Goal: Transaction & Acquisition: Purchase product/service

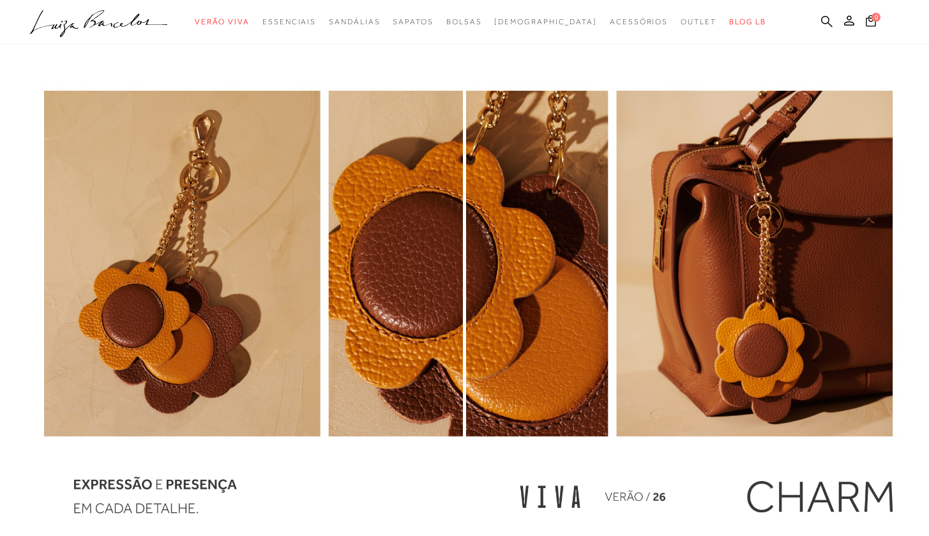
scroll to position [818, 0]
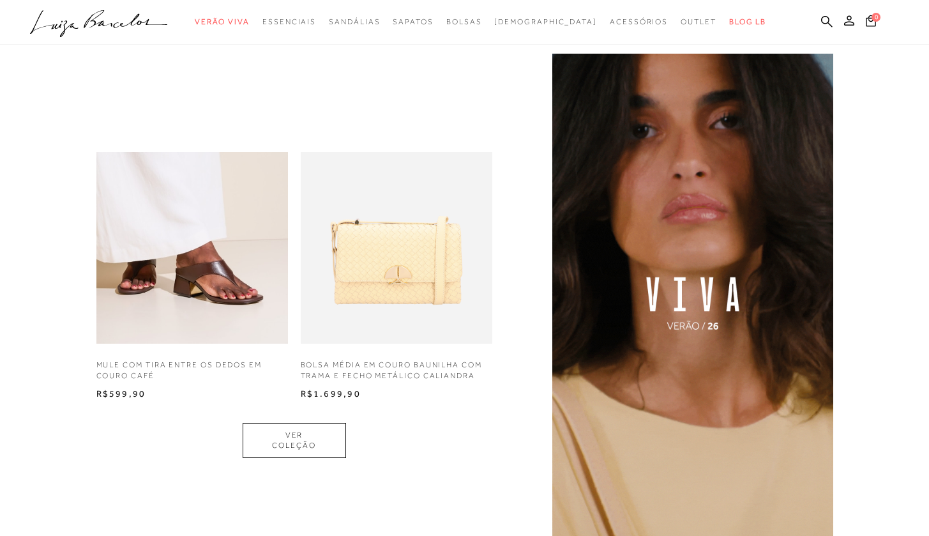
click at [279, 20] on ul ".a{fill-rule:evenodd;} Verão Viva Em alta Favoritos das Influenciadoras Apostas…" at bounding box center [455, 22] width 850 height 24
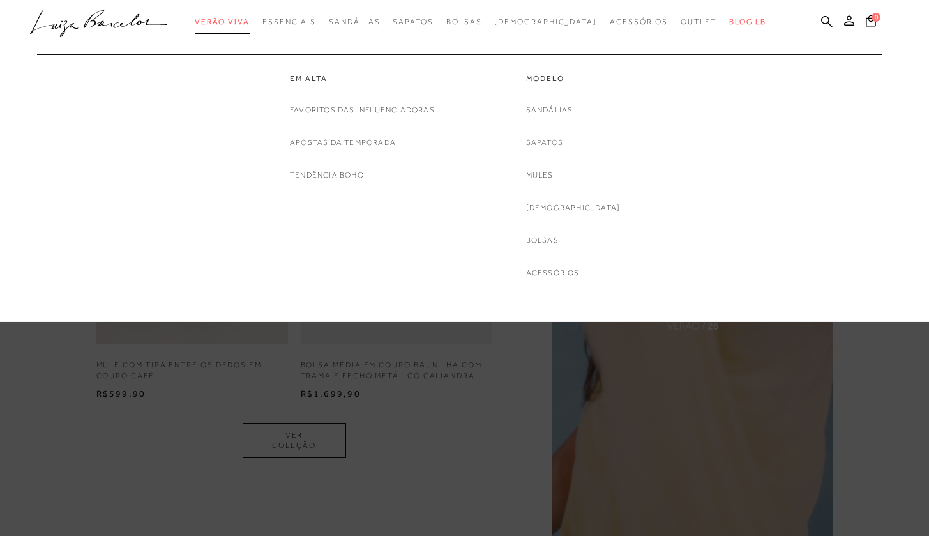
click at [250, 26] on link "Verão Viva" at bounding box center [222, 22] width 55 height 24
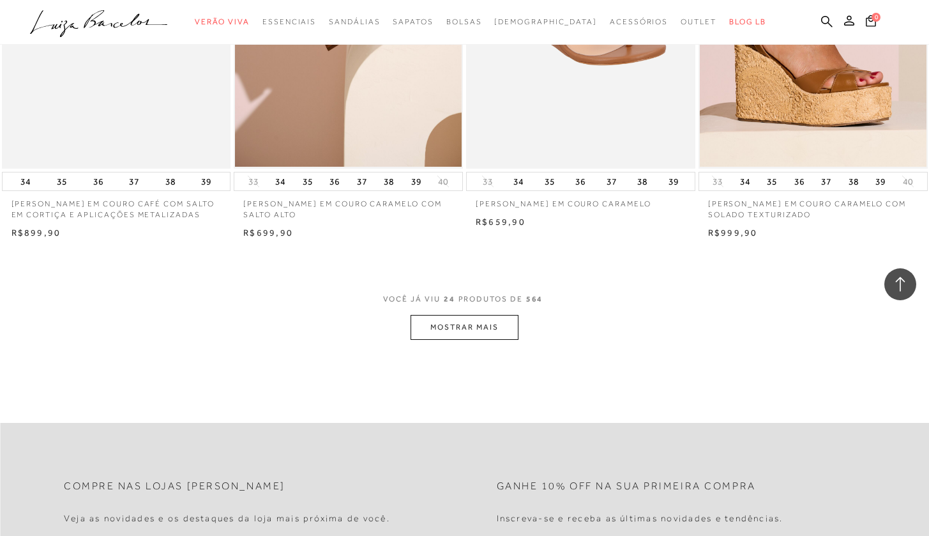
scroll to position [2412, 0]
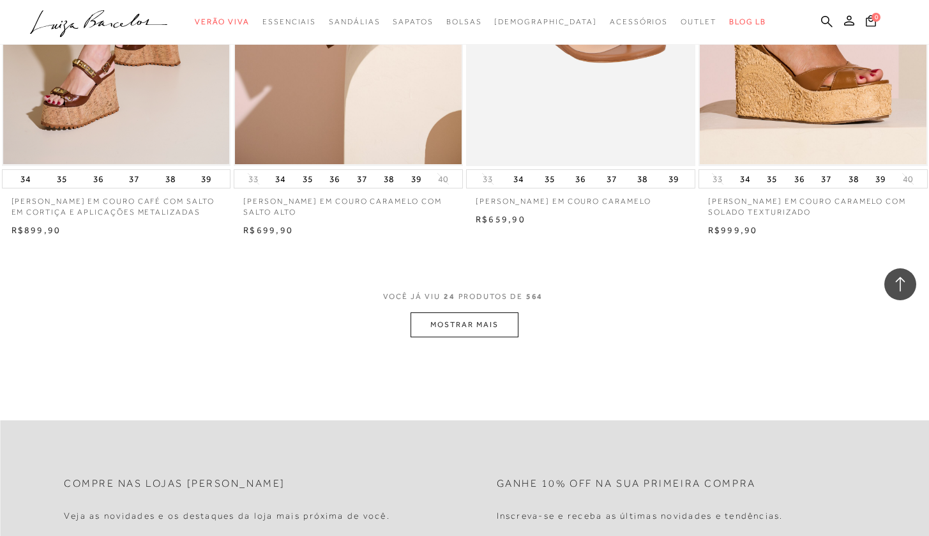
click at [480, 328] on button "MOSTRAR MAIS" at bounding box center [464, 324] width 107 height 25
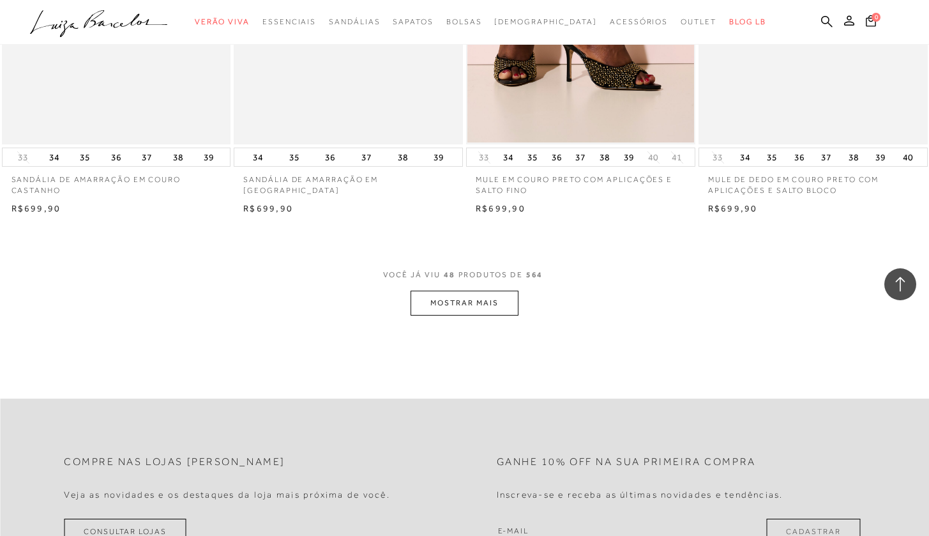
scroll to position [5019, 0]
click at [461, 296] on button "MOSTRAR MAIS" at bounding box center [464, 300] width 107 height 25
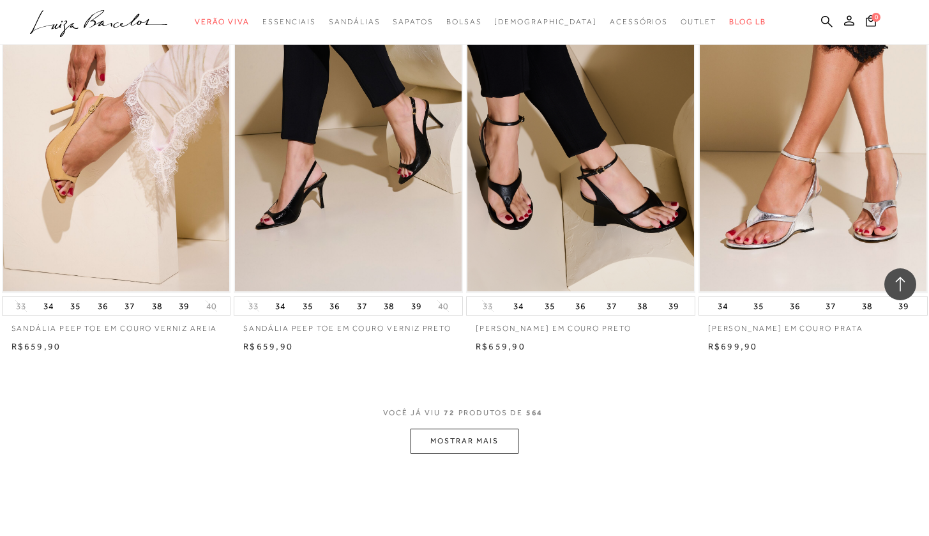
scroll to position [7671, 0]
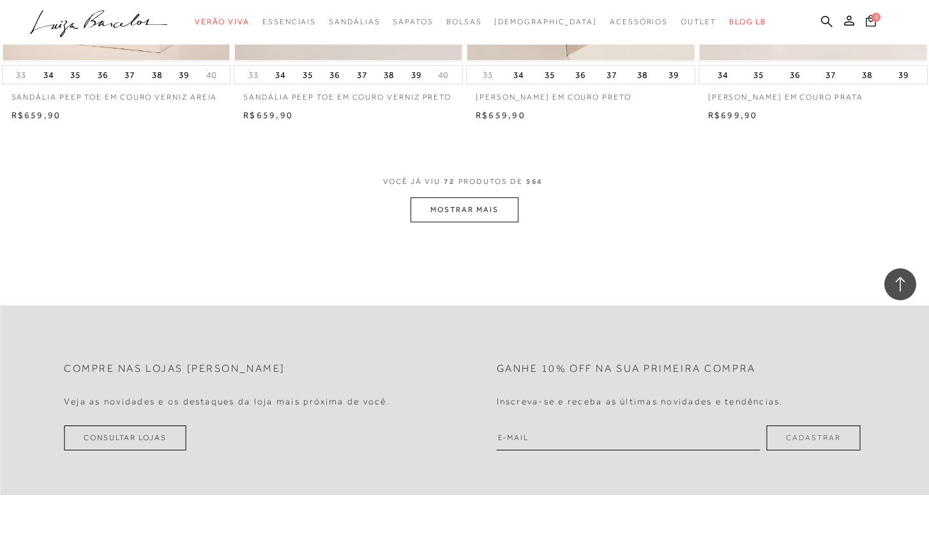
click at [459, 197] on button "MOSTRAR MAIS" at bounding box center [464, 209] width 107 height 25
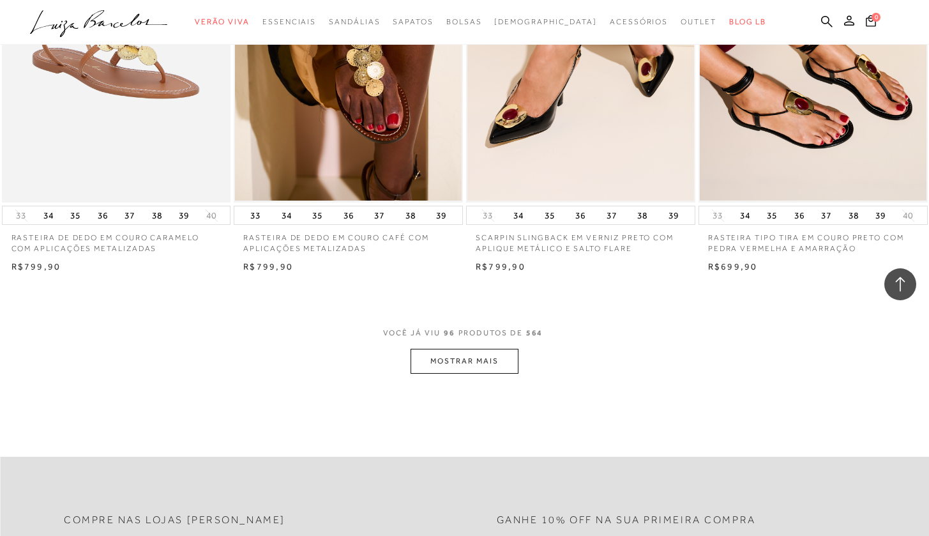
scroll to position [10100, 0]
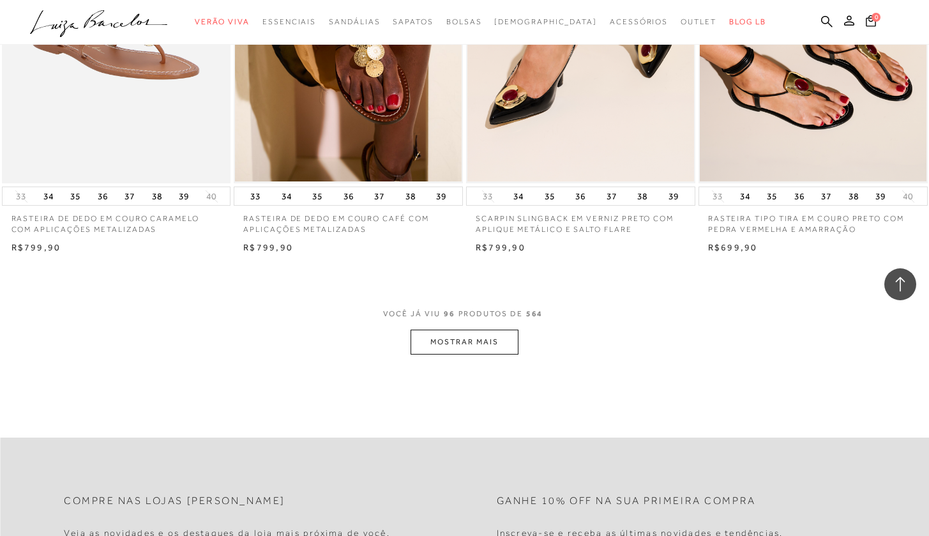
click at [505, 330] on button "MOSTRAR MAIS" at bounding box center [464, 342] width 107 height 25
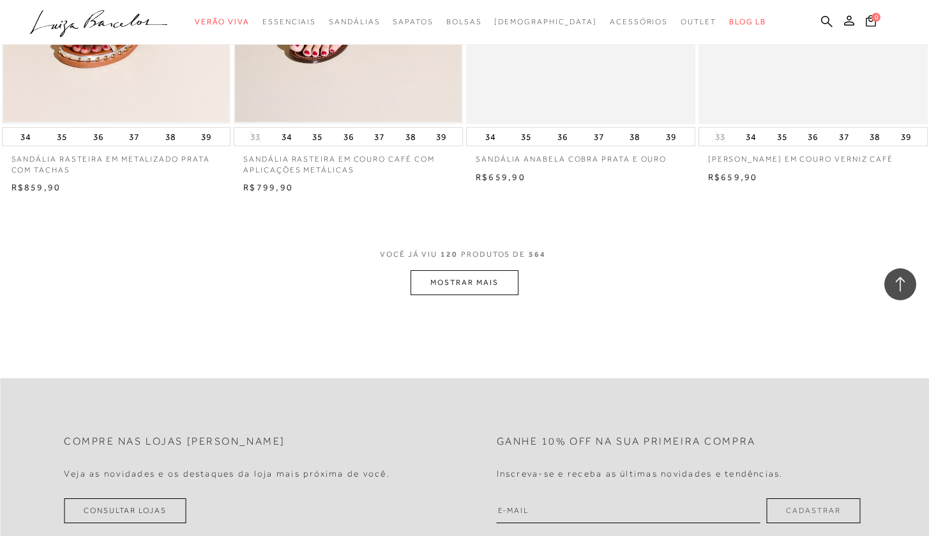
scroll to position [12734, 0]
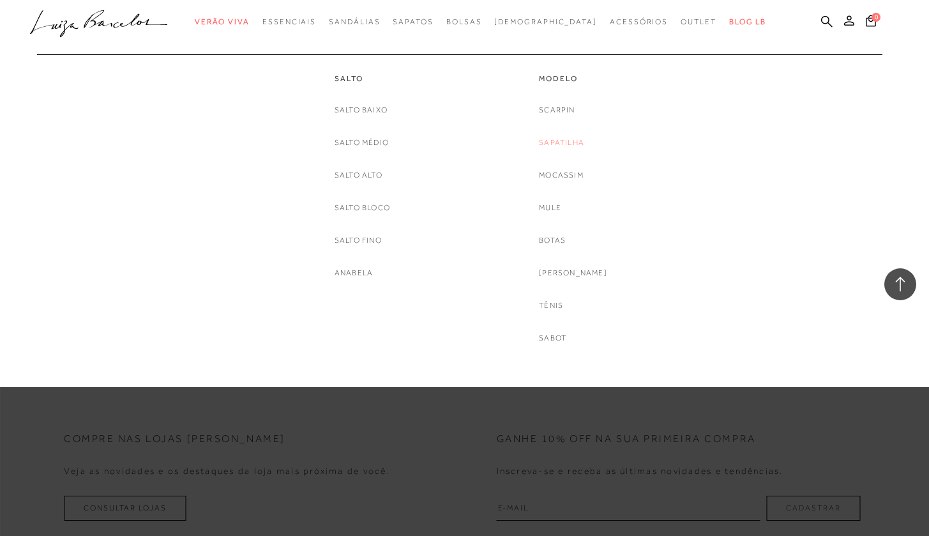
click at [583, 138] on link "Sapatilha" at bounding box center [561, 142] width 45 height 13
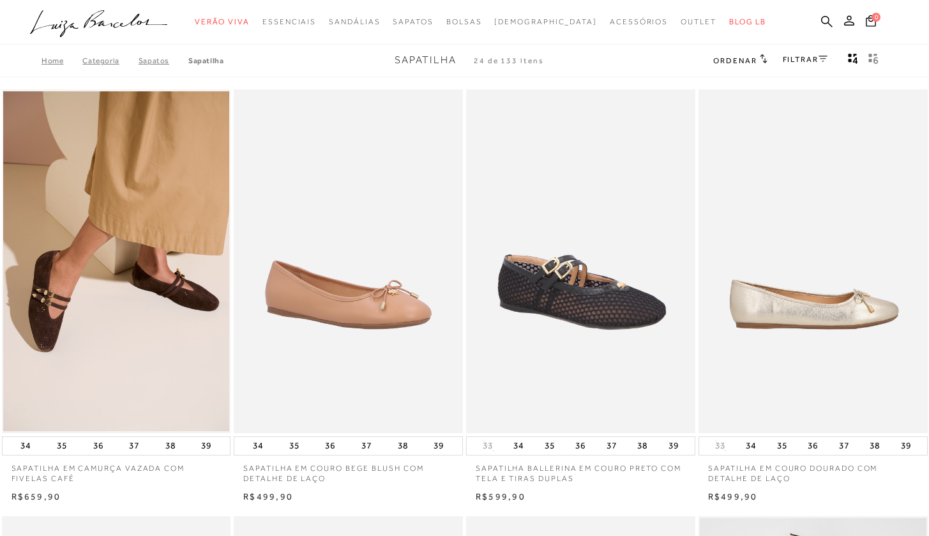
scroll to position [16, 0]
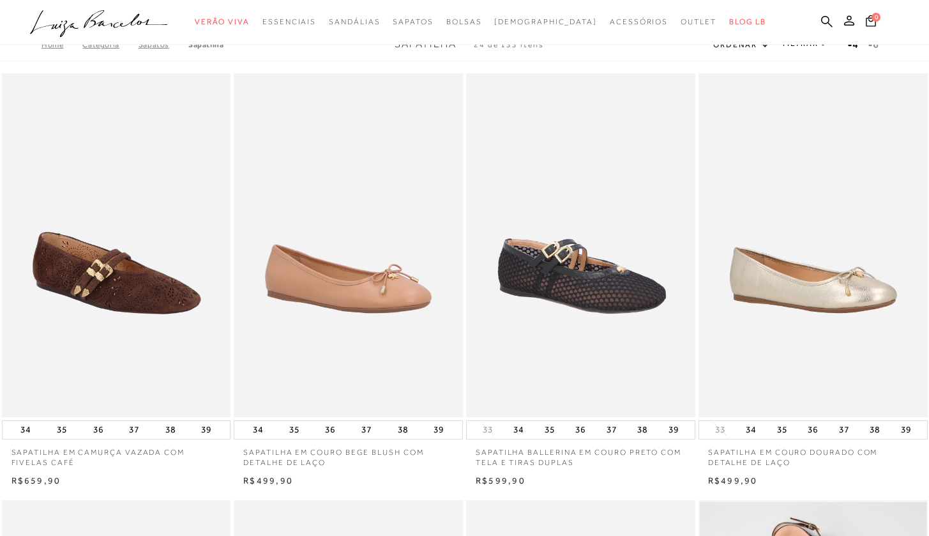
click at [80, 323] on img at bounding box center [117, 245] width 228 height 344
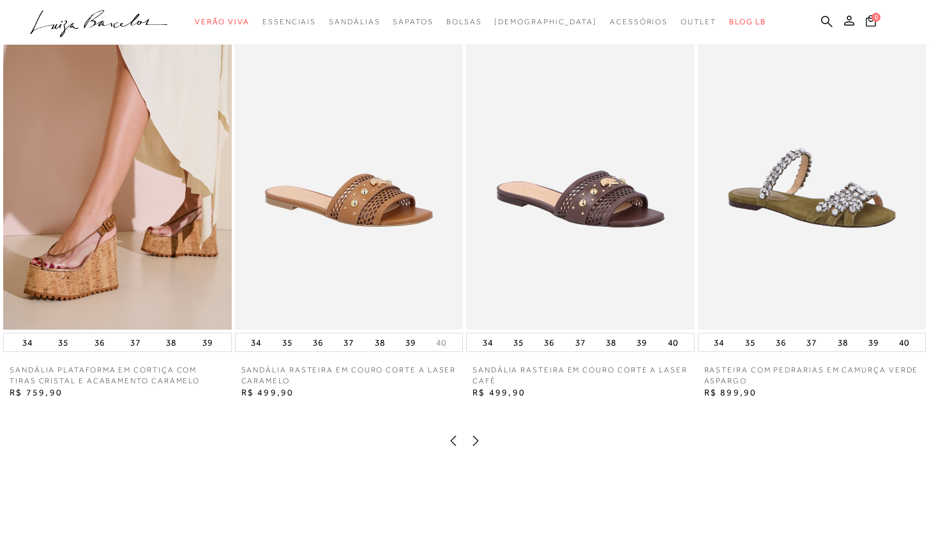
scroll to position [1419, 0]
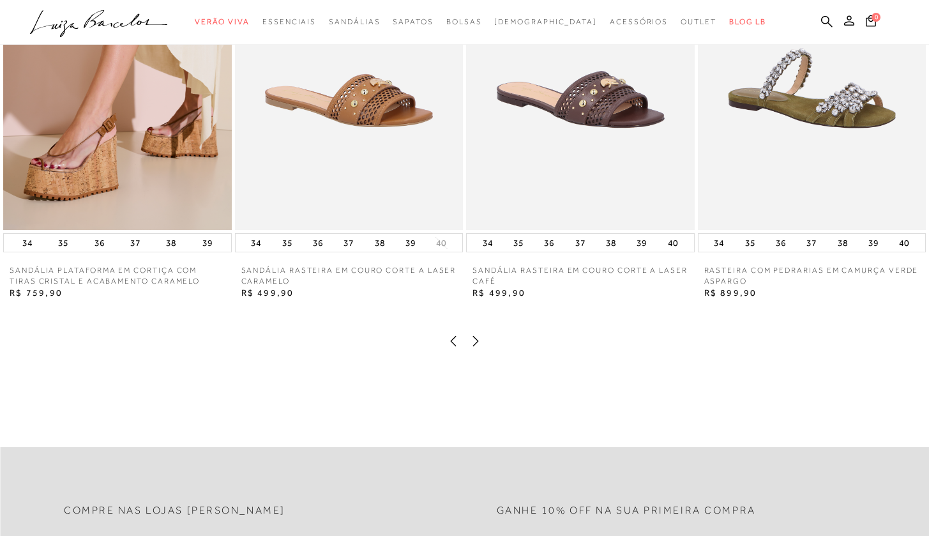
click at [475, 347] on icon at bounding box center [475, 341] width 13 height 13
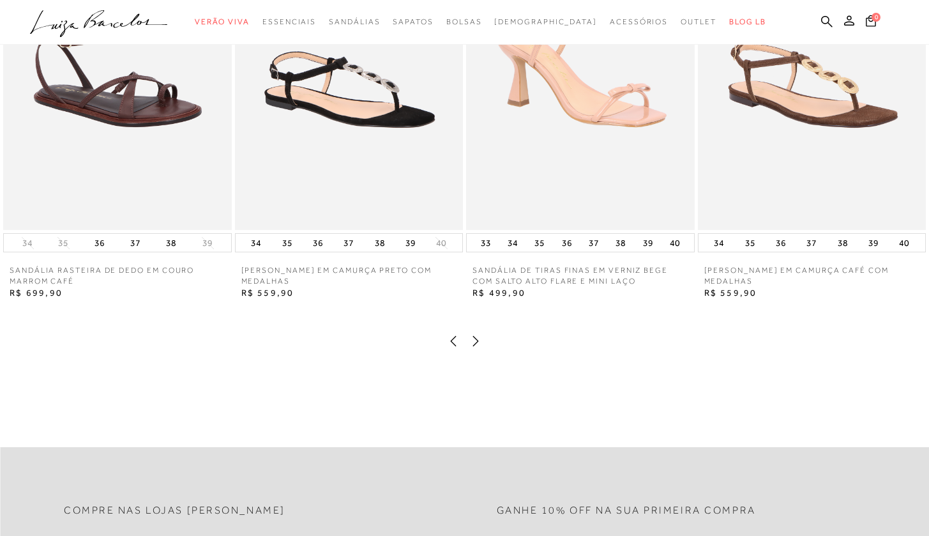
click at [475, 347] on icon at bounding box center [475, 341] width 13 height 13
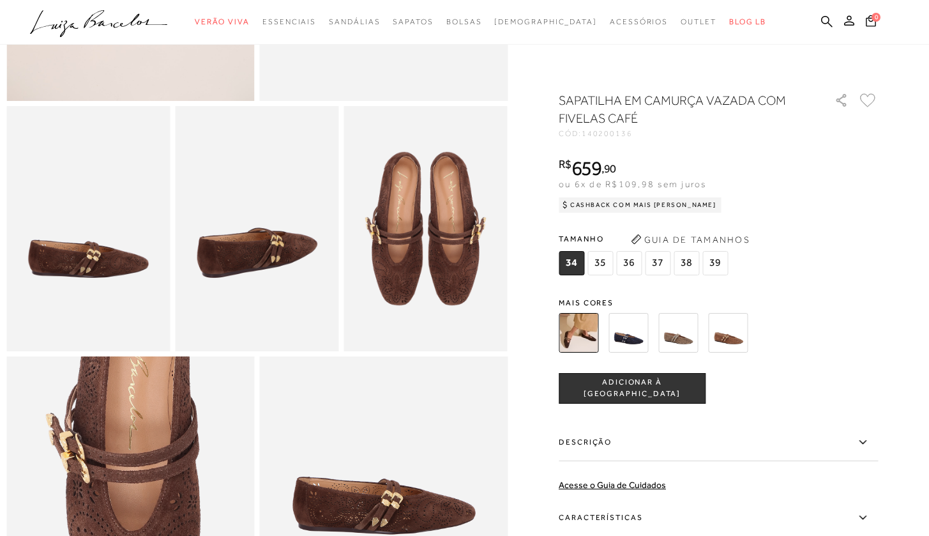
scroll to position [365, 0]
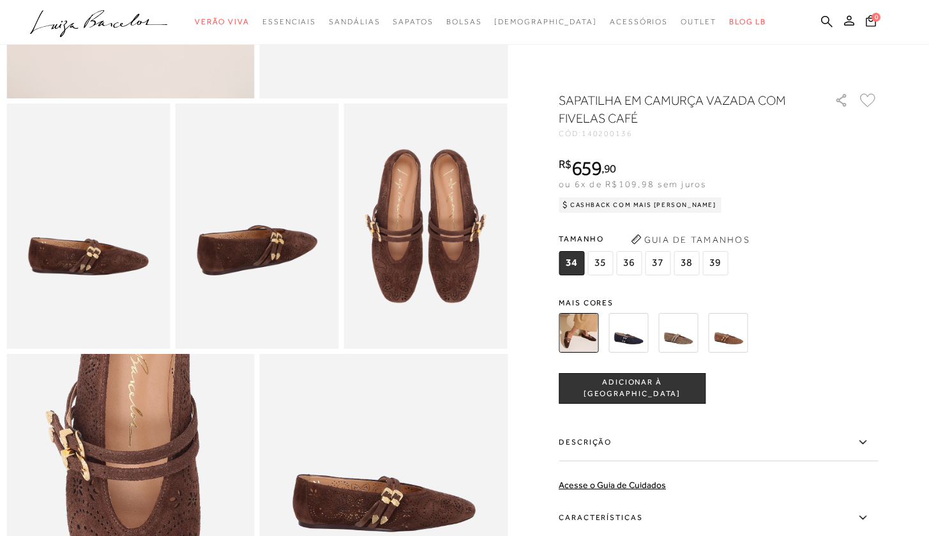
click at [692, 324] on img at bounding box center [679, 333] width 40 height 40
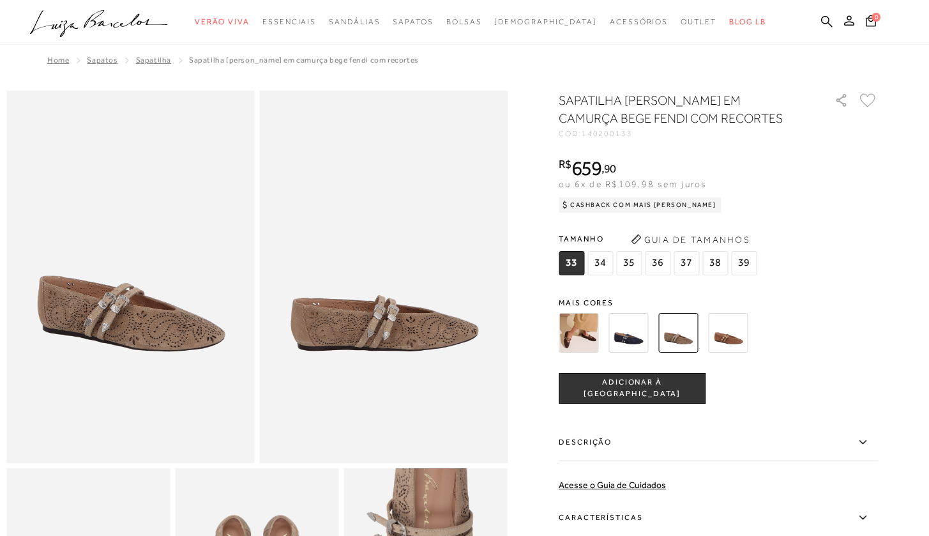
click at [728, 332] on img at bounding box center [728, 333] width 40 height 40
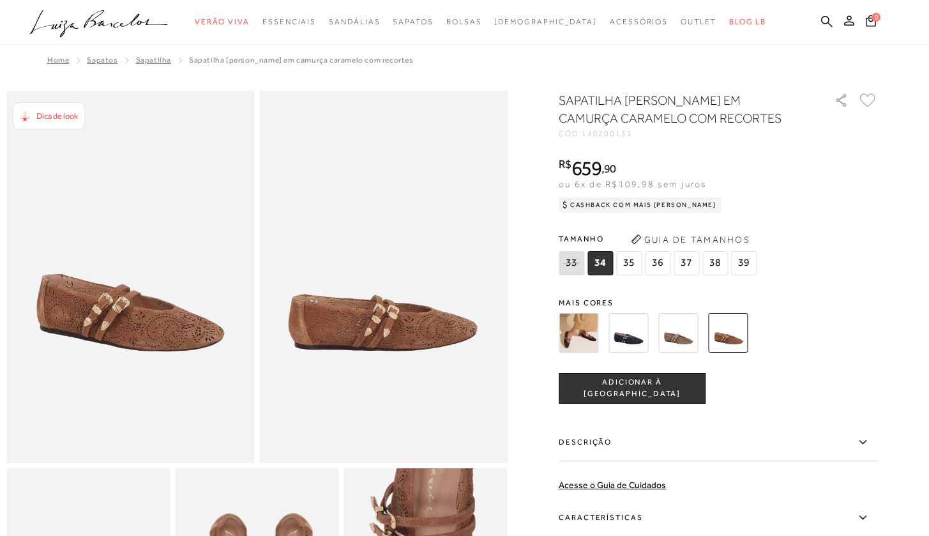
drag, startPoint x: 620, startPoint y: 281, endPoint x: 622, endPoint y: 271, distance: 9.9
click at [622, 271] on span "35" at bounding box center [629, 263] width 26 height 24
click at [631, 330] on img at bounding box center [629, 333] width 40 height 40
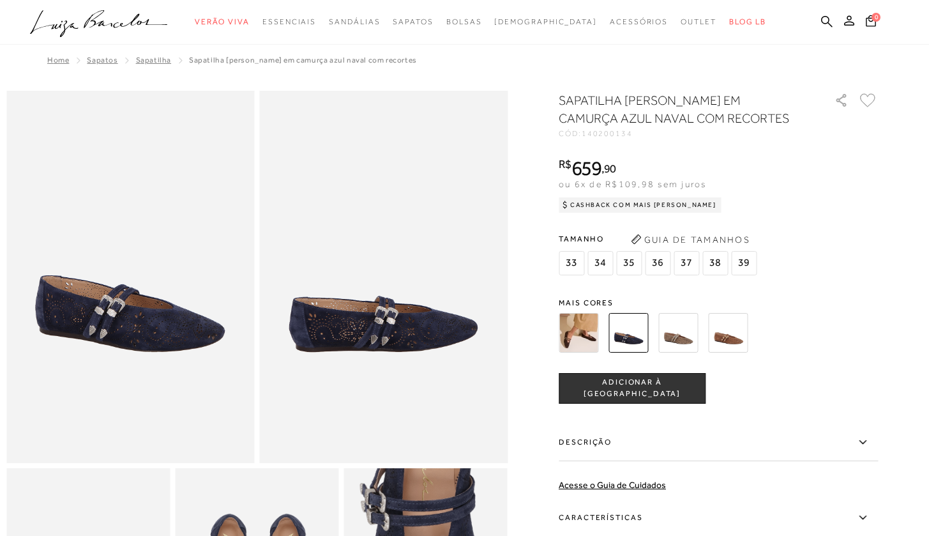
click at [571, 326] on img at bounding box center [579, 333] width 40 height 40
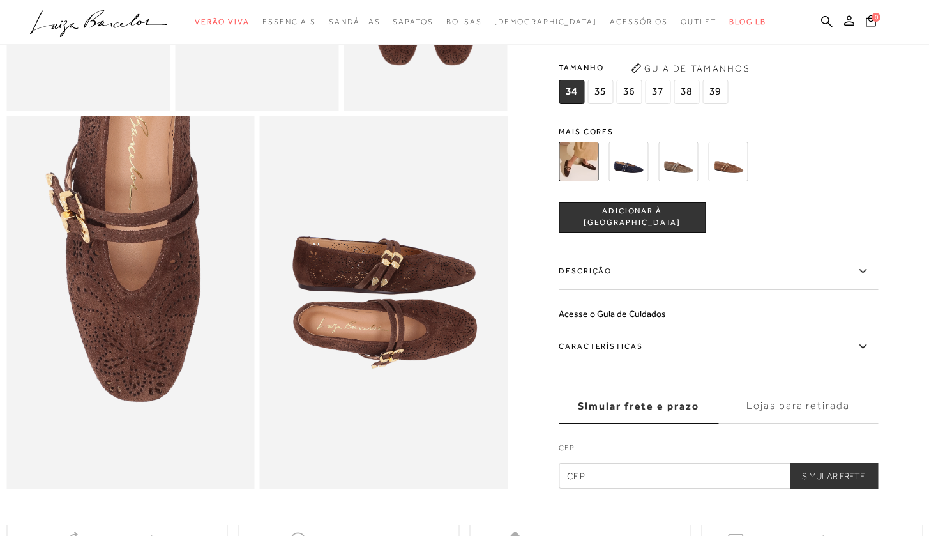
scroll to position [757, 0]
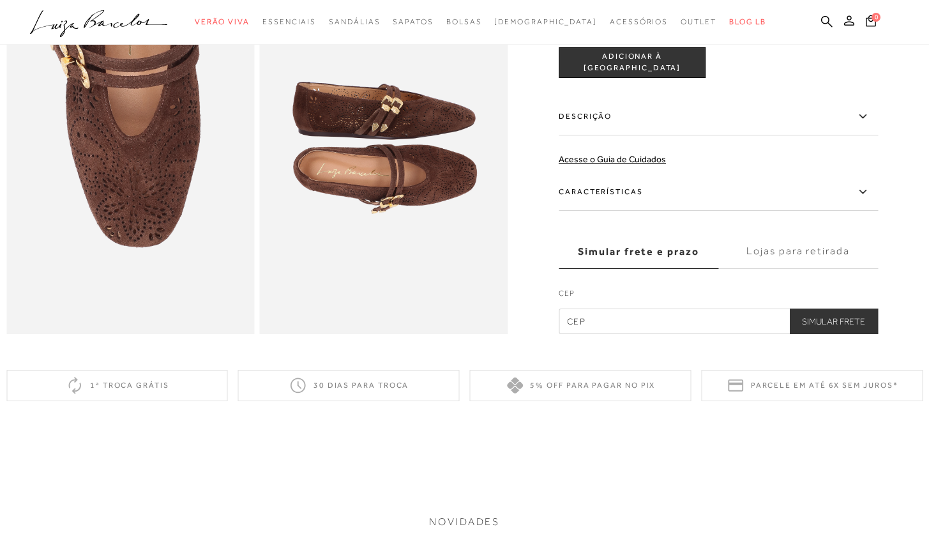
click at [789, 211] on label "Características" at bounding box center [718, 192] width 319 height 37
click at [0, 0] on input "Características" at bounding box center [0, 0] width 0 height 0
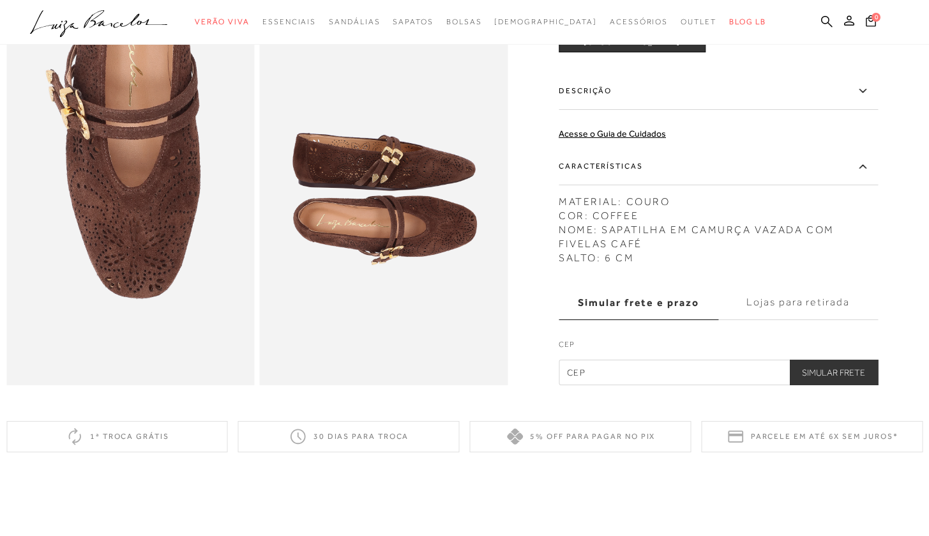
scroll to position [606, 0]
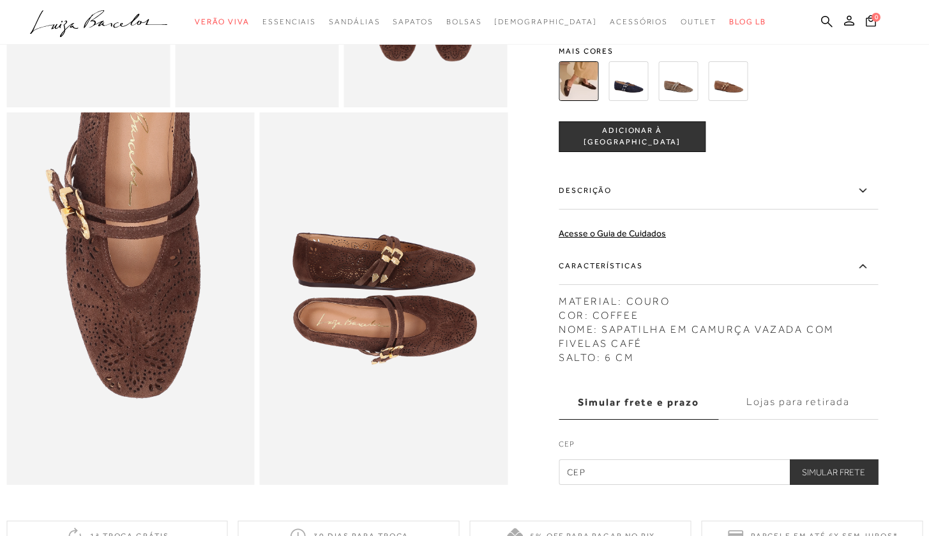
click at [790, 210] on label "Descrição" at bounding box center [718, 190] width 319 height 37
click at [0, 0] on input "Descrição" at bounding box center [0, 0] width 0 height 0
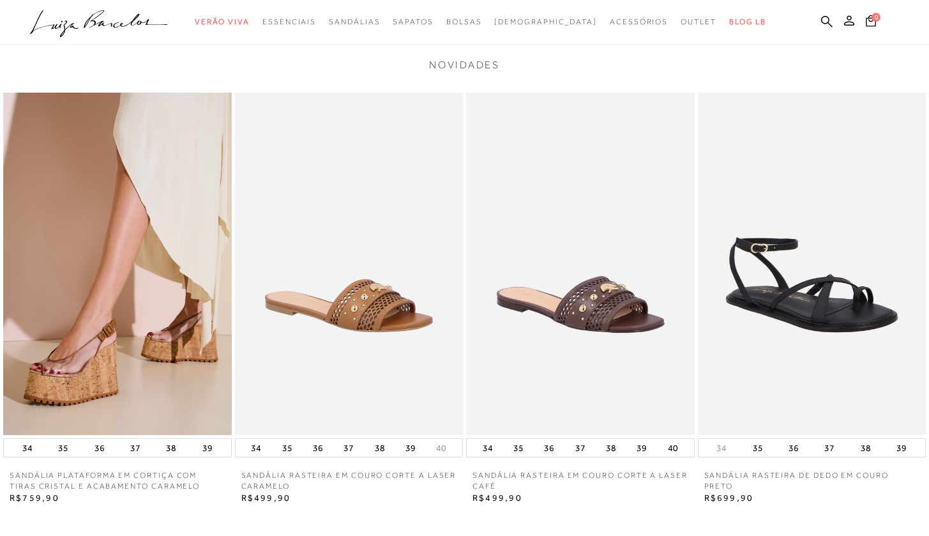
scroll to position [1316, 0]
